Goal: Find contact information: Find contact information

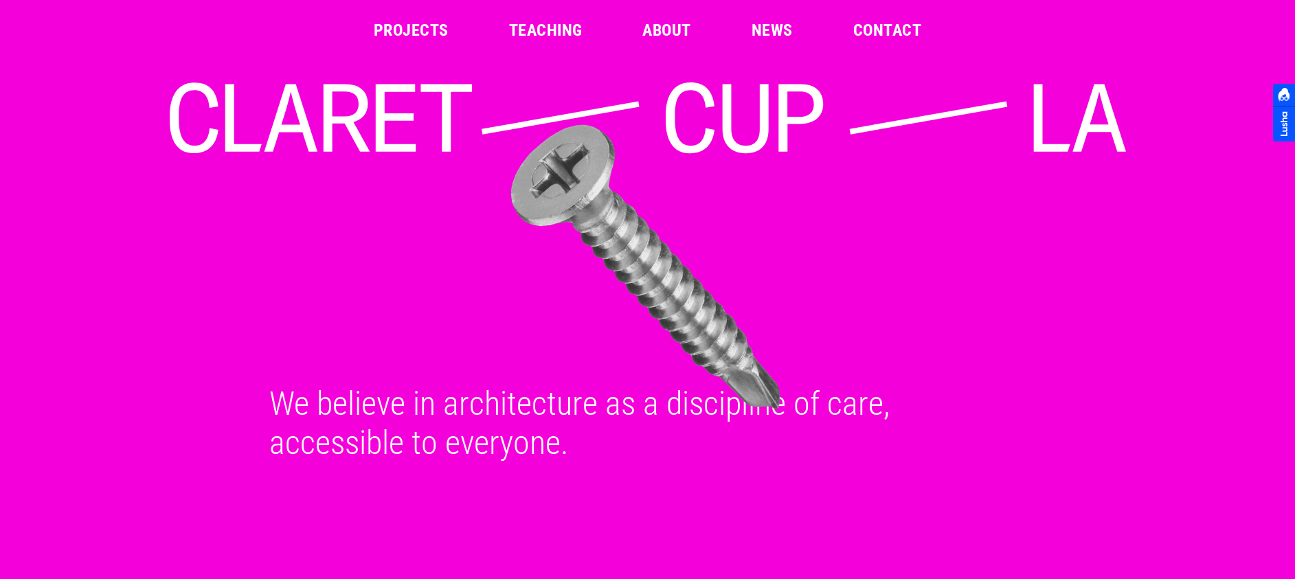
click at [885, 25] on link "Contact" at bounding box center [887, 30] width 68 height 16
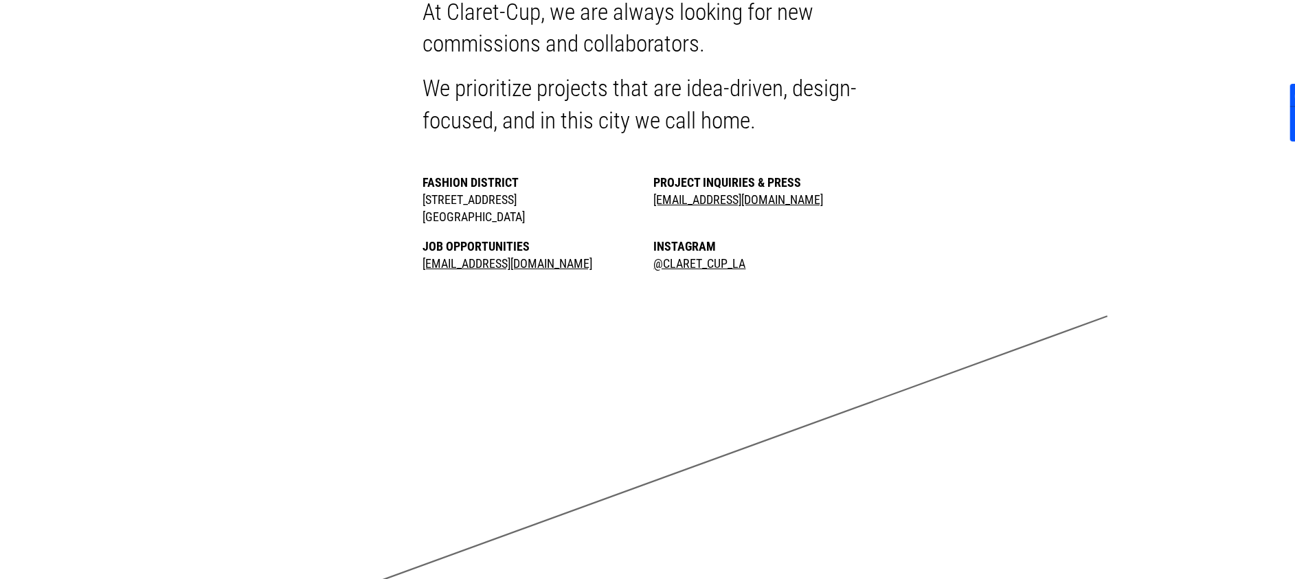
scroll to position [225, 0]
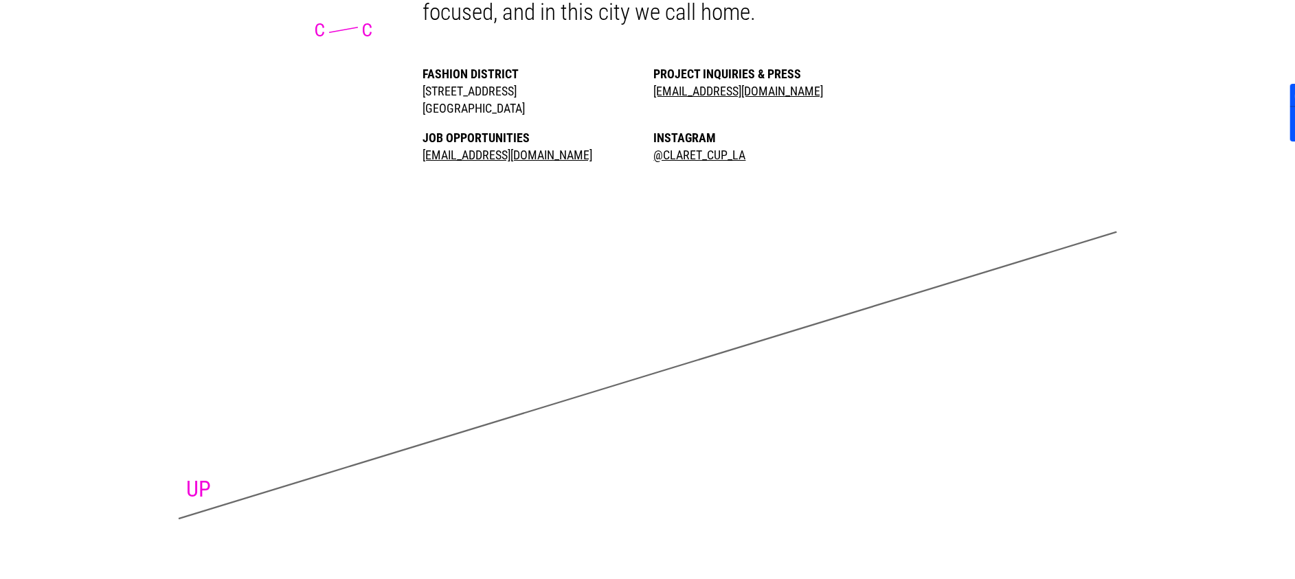
click at [207, 483] on link "UP" at bounding box center [198, 489] width 25 height 26
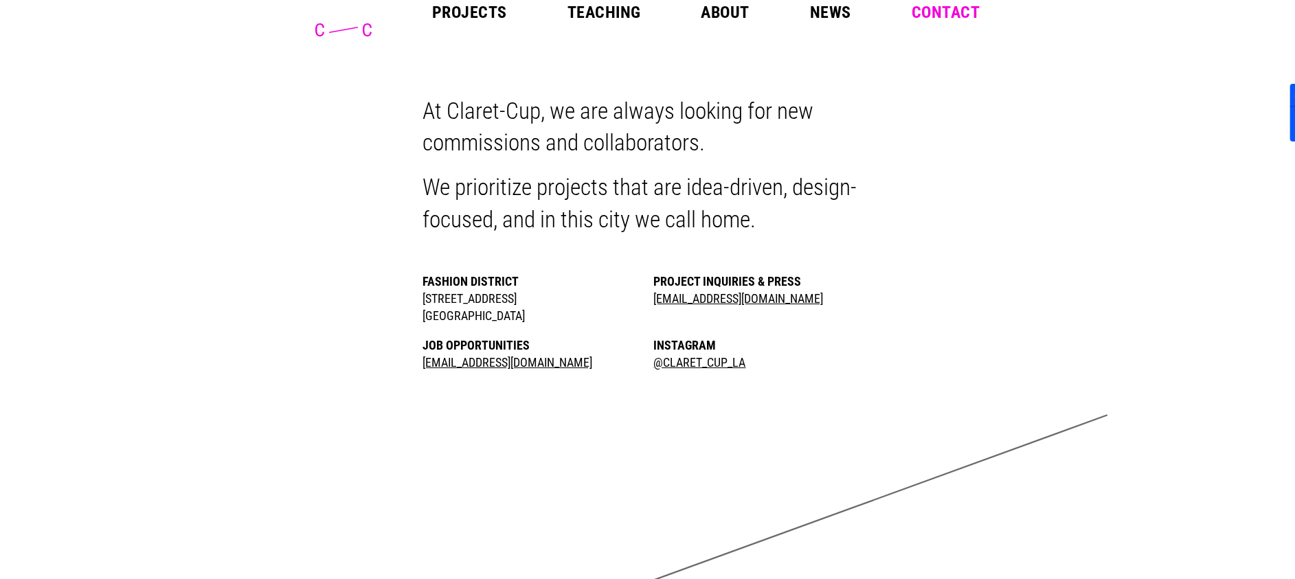
scroll to position [0, 0]
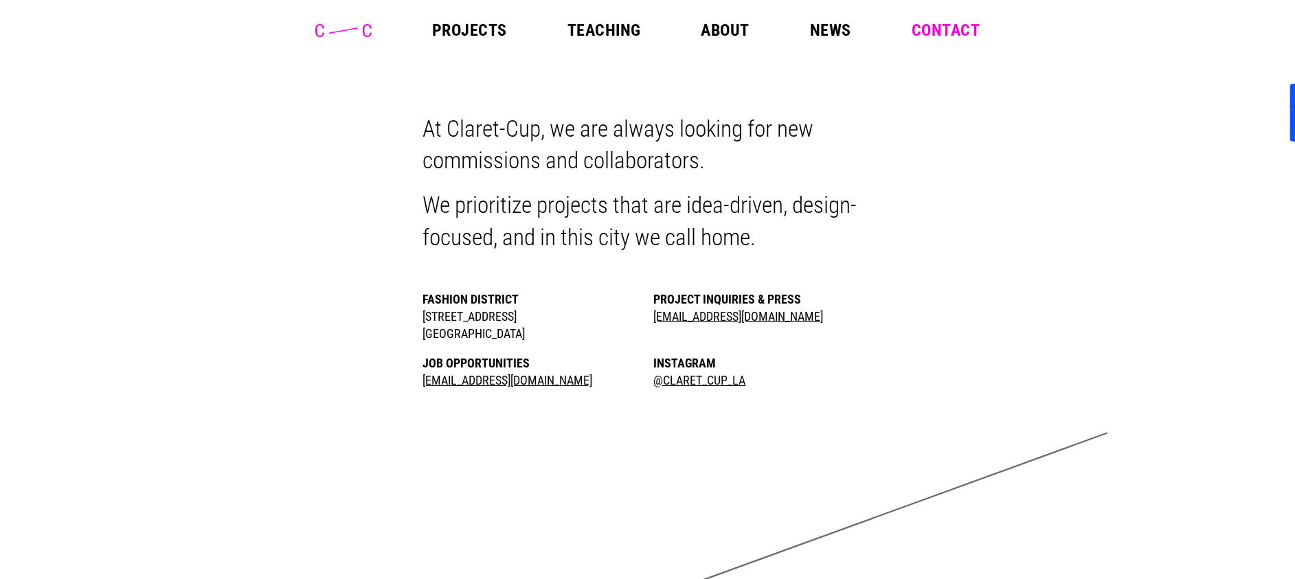
click at [359, 25] on icon at bounding box center [343, 30] width 56 height 13
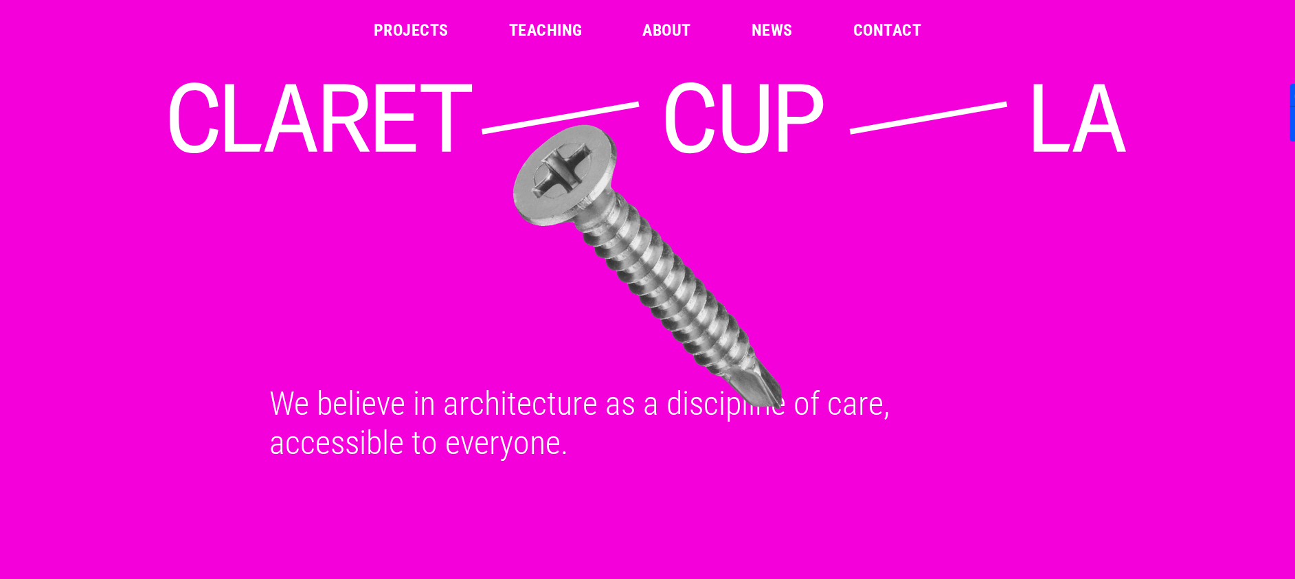
click at [639, 26] on ul "Projects Teaching About News Contact" at bounding box center [648, 30] width 548 height 16
click at [677, 33] on link "About" at bounding box center [666, 30] width 48 height 16
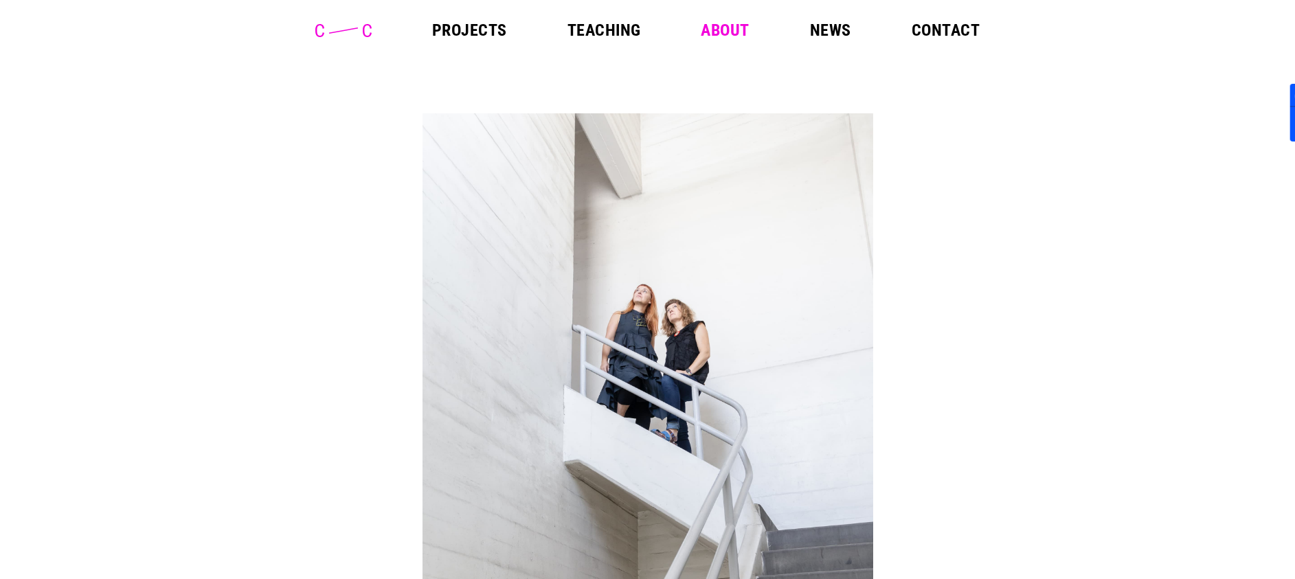
click at [957, 30] on link "Contact" at bounding box center [946, 30] width 68 height 16
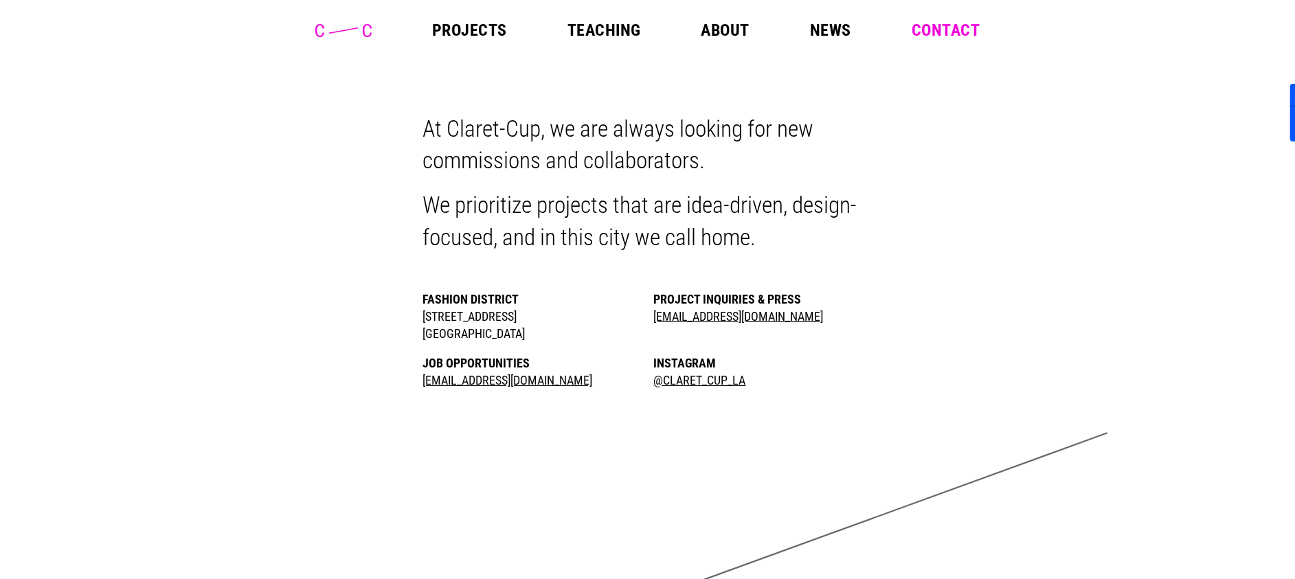
drag, startPoint x: 411, startPoint y: 316, endPoint x: 565, endPoint y: 336, distance: 155.2
click at [565, 336] on div "Fashion District 309 E. 8th Street, Suite 403 Los Angeles CA 90014 Project Inqu…" at bounding box center [647, 340] width 495 height 98
copy li "309 E. 8th Street, Suite 403 Los Angeles CA 90014"
